Goal: Task Accomplishment & Management: Manage account settings

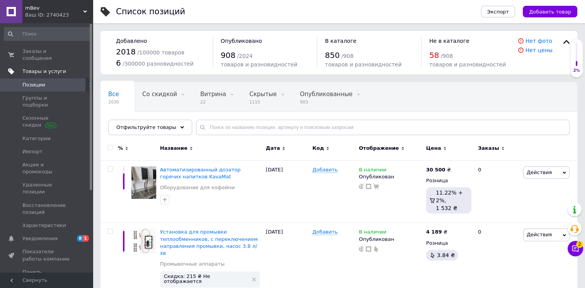
click at [57, 68] on span "Товары и услуги" at bounding box center [44, 71] width 44 height 7
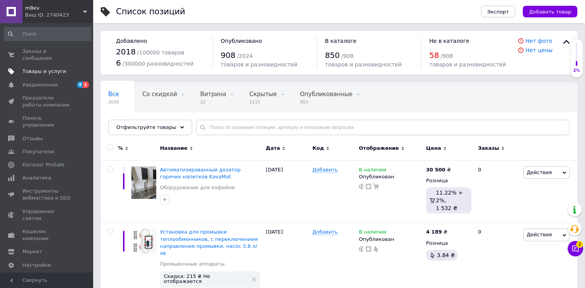
click at [45, 68] on span "Товары и услуги" at bounding box center [44, 71] width 44 height 7
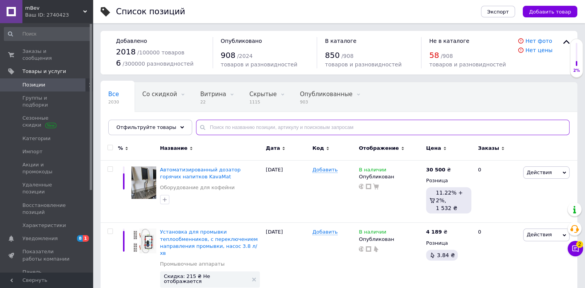
click at [277, 125] on input "text" at bounding box center [382, 127] width 373 height 15
paste input "p2632633592"
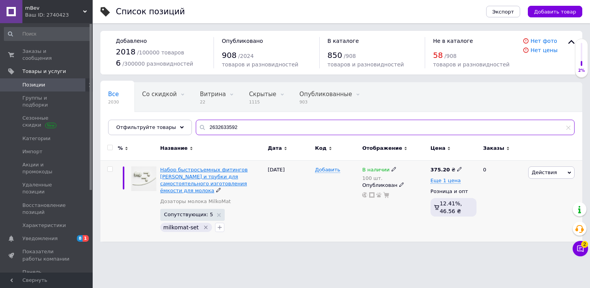
type input "2632633592"
click at [225, 175] on span "Набор быстросъемных фитингов [PERSON_NAME] и трубки для самостоятельного изгото…" at bounding box center [204, 180] width 88 height 27
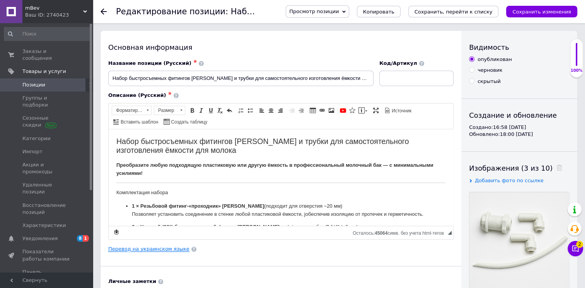
click at [162, 250] on link "Перевод на украинском языке" at bounding box center [148, 249] width 81 height 6
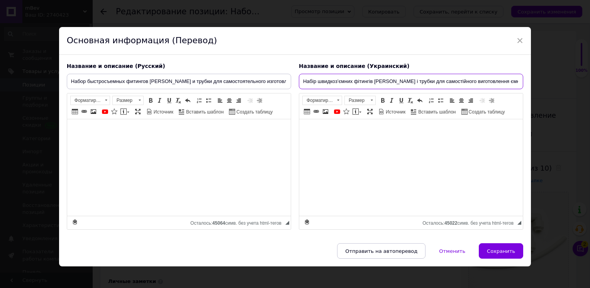
click at [338, 82] on input "Набір швидкоз’ємних фітингів [PERSON_NAME] і трубки для самостійного виготовлен…" at bounding box center [411, 81] width 225 height 15
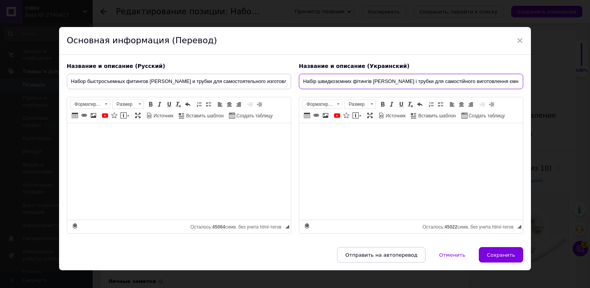
type input "Набір швидкозємних фітингів [PERSON_NAME] і трубки для самостійного виготовленн…"
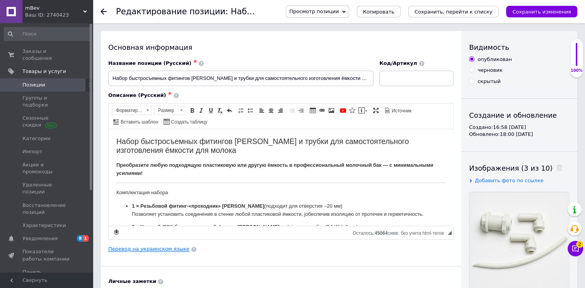
click at [158, 248] on link "Перевод на украинском языке" at bounding box center [148, 249] width 81 height 6
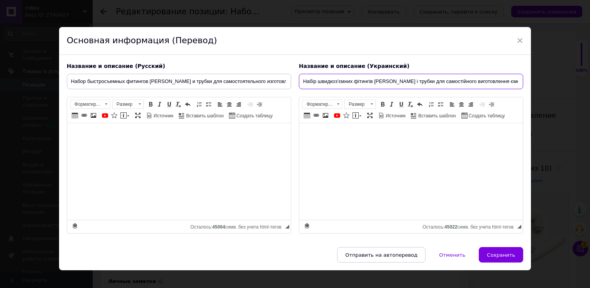
click at [338, 83] on input "Набір швидкоз’ємних фітингів [PERSON_NAME] і трубки для самостійного виготовлен…" at bounding box center [411, 81] width 225 height 15
type input "Набір швидкоз'ємних фітингів [PERSON_NAME] і трубки для самостійного виготовлен…"
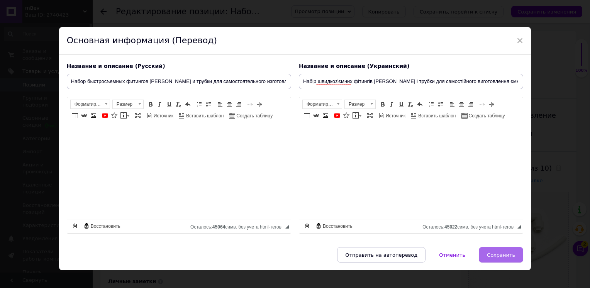
click at [498, 253] on span "Сохранить" at bounding box center [501, 255] width 28 height 6
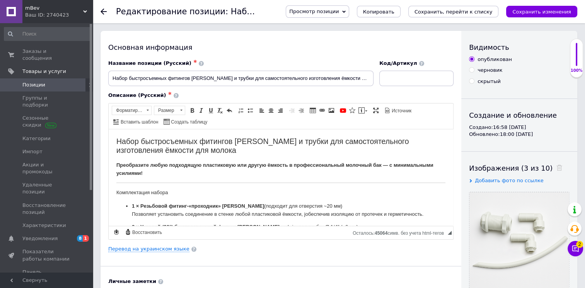
click at [339, 11] on span "Просмотр позиции" at bounding box center [313, 12] width 49 height 6
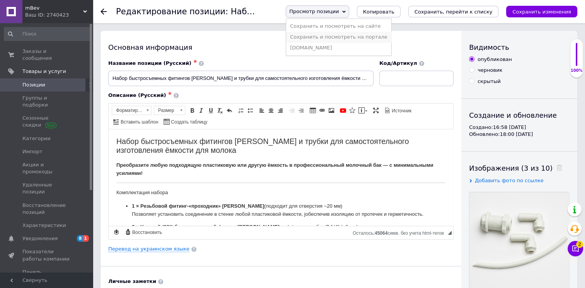
click at [384, 39] on li "Сохранить и посмотреть на портале" at bounding box center [338, 37] width 105 height 11
